Goal: Transaction & Acquisition: Purchase product/service

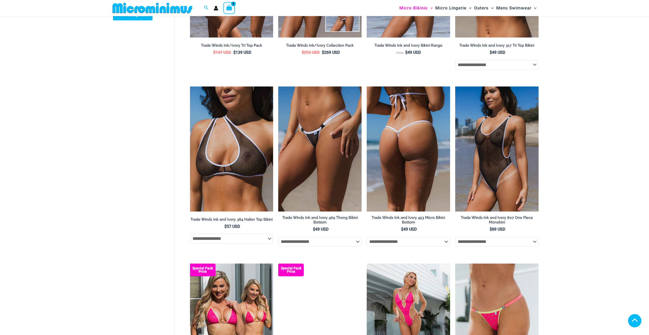
scroll to position [255, 0]
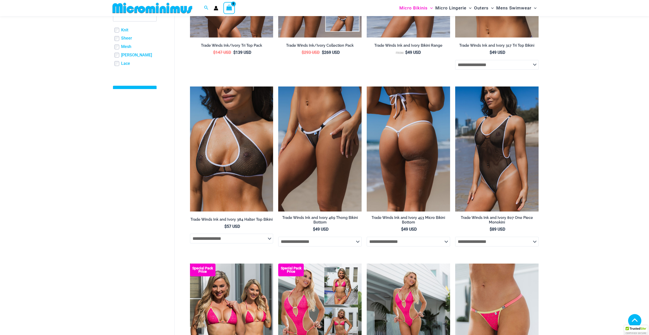
click at [400, 147] on img at bounding box center [408, 149] width 83 height 125
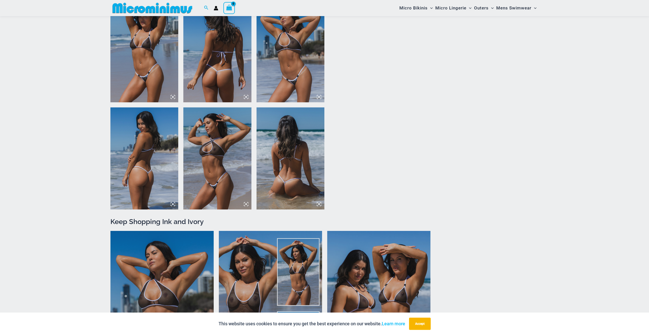
scroll to position [582, 0]
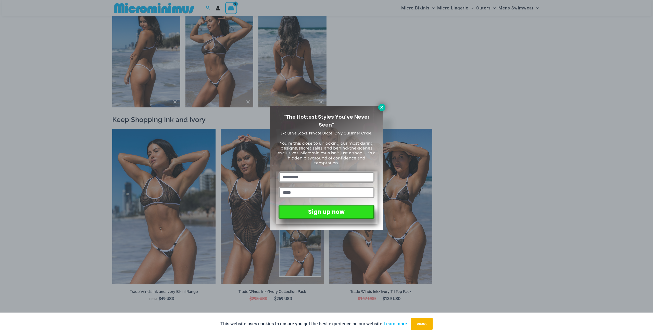
click at [382, 105] on icon at bounding box center [382, 107] width 5 height 5
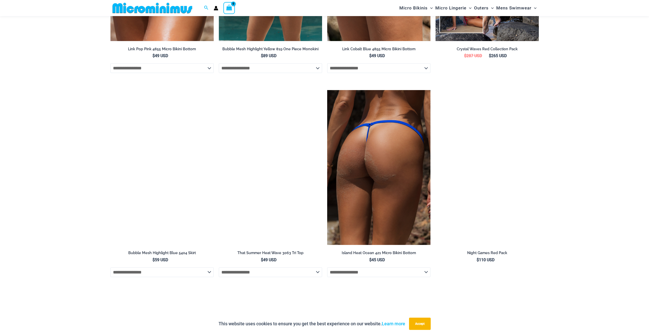
scroll to position [1067, 0]
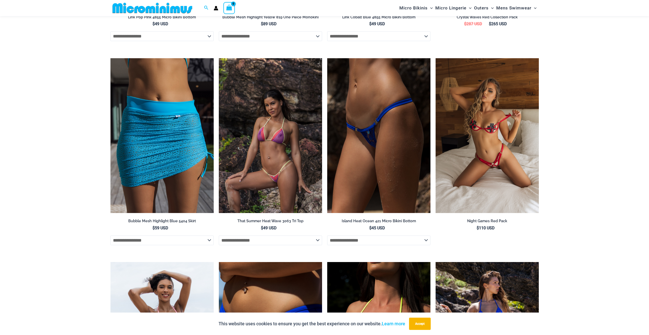
click at [289, 129] on img at bounding box center [270, 135] width 103 height 155
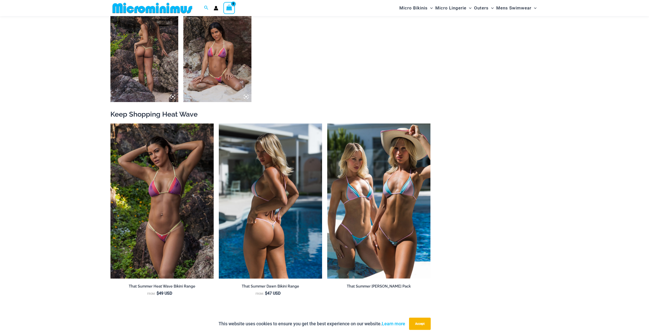
scroll to position [531, 0]
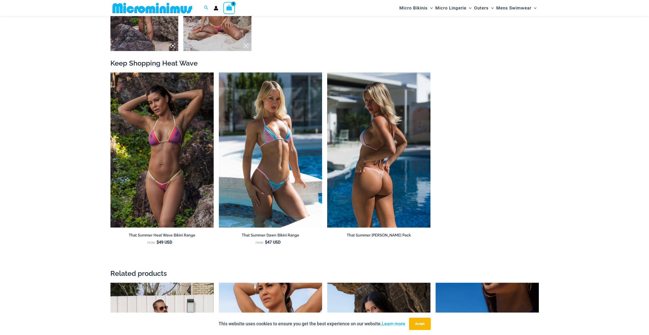
click at [355, 132] on img at bounding box center [378, 149] width 103 height 155
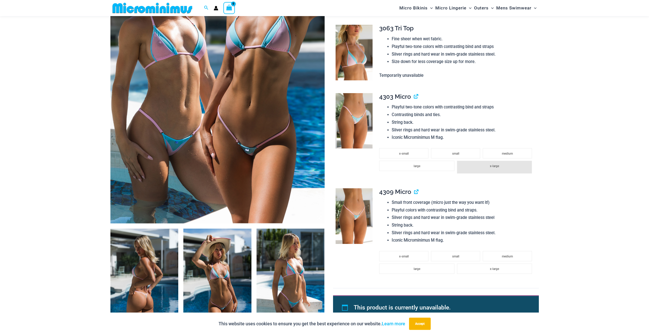
scroll to position [174, 0]
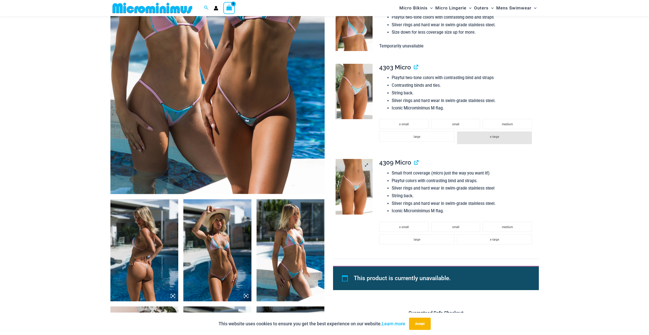
click at [357, 175] on img at bounding box center [354, 187] width 37 height 56
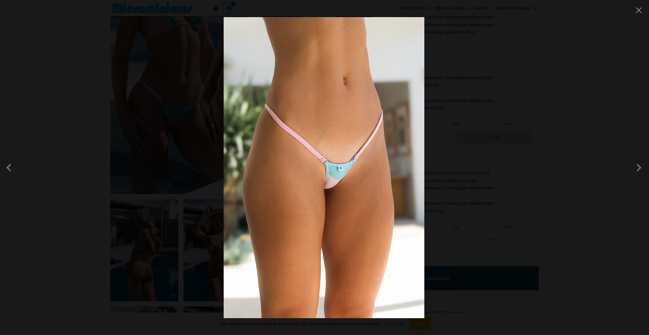
click at [341, 170] on img at bounding box center [324, 167] width 201 height 301
click at [637, 173] on span at bounding box center [639, 167] width 15 height 15
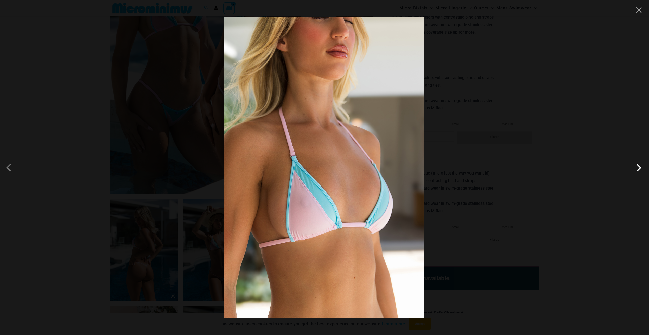
click at [638, 171] on span at bounding box center [639, 167] width 15 height 15
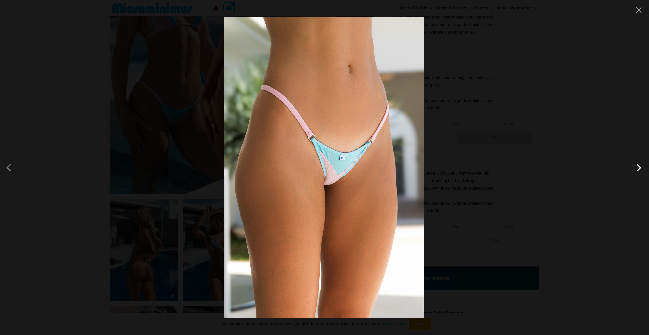
click at [638, 171] on span at bounding box center [639, 167] width 15 height 15
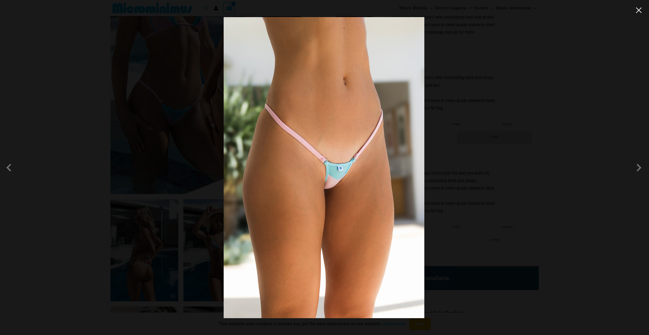
click at [642, 9] on button "Close" at bounding box center [639, 10] width 8 height 8
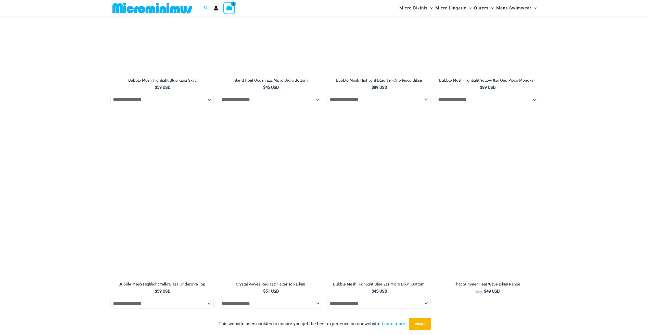
scroll to position [1475, 0]
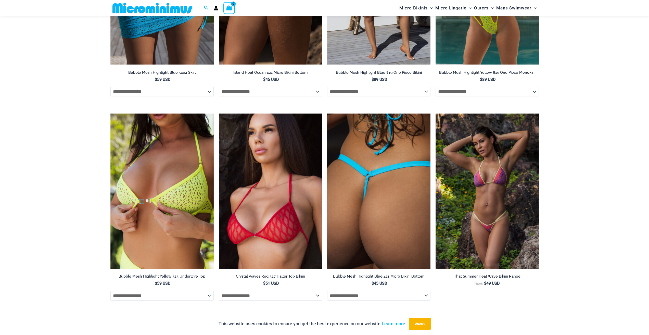
click at [378, 173] on img at bounding box center [378, 191] width 103 height 155
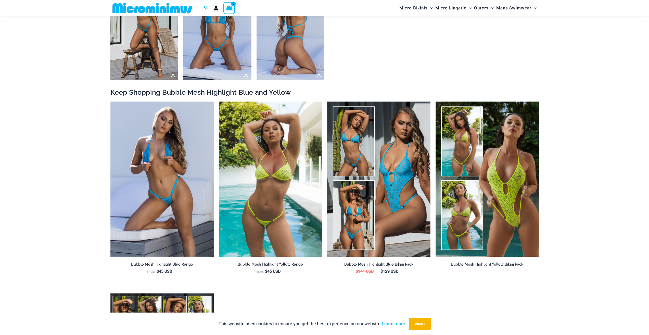
scroll to position [534, 0]
